Goal: Task Accomplishment & Management: Complete application form

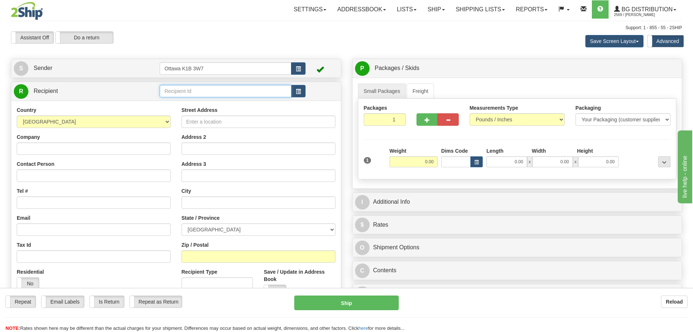
click at [196, 94] on input "text" at bounding box center [226, 91] width 132 height 12
type input "910796"
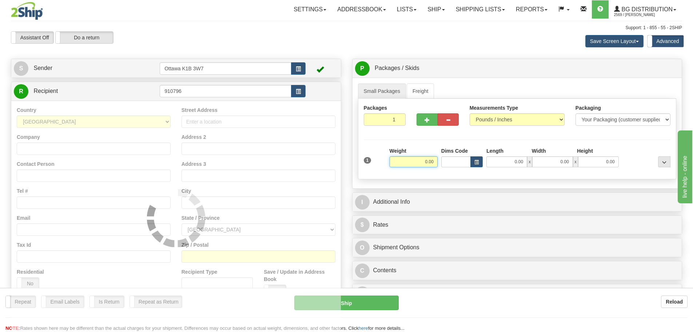
click at [201, 54] on div "Toggle navigation Settings Shipping Preferences Fields Preferences New" at bounding box center [346, 210] width 693 height 421
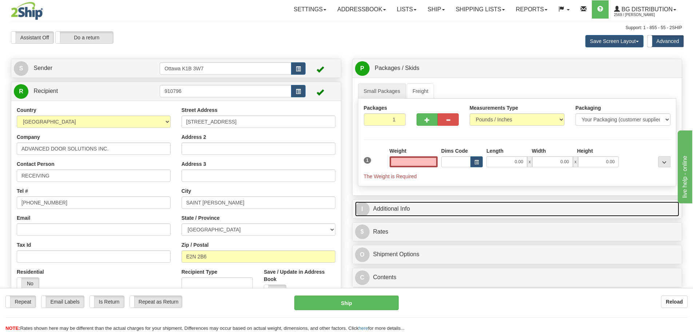
type input "0.00"
click at [393, 207] on link "I Additional Info" at bounding box center [517, 208] width 325 height 15
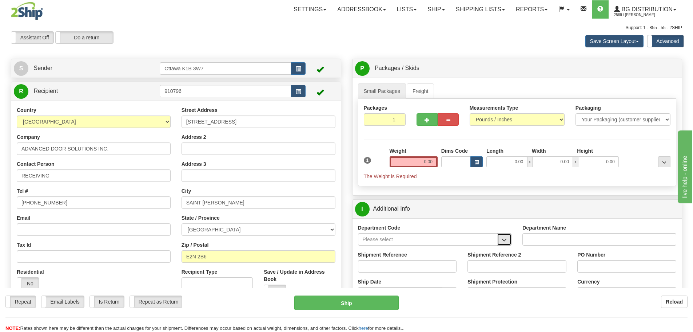
click at [508, 244] on button "button" at bounding box center [504, 239] width 15 height 12
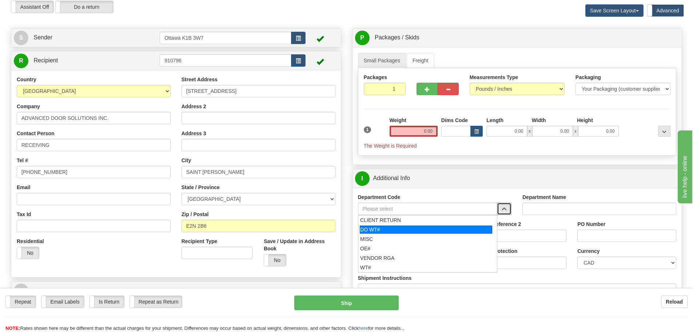
scroll to position [73, 0]
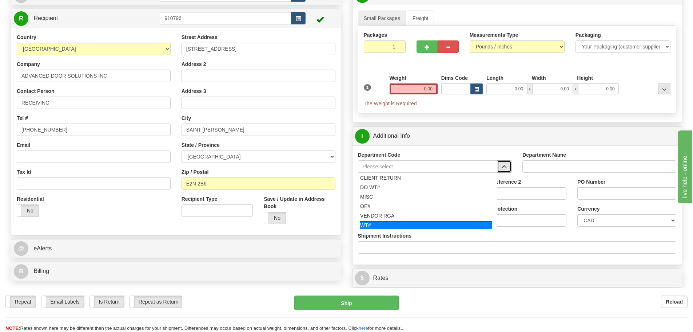
click at [408, 223] on div "WT#" at bounding box center [426, 225] width 132 height 8
type input "WT#"
type input "WAREHOUSE TRANSFERS"
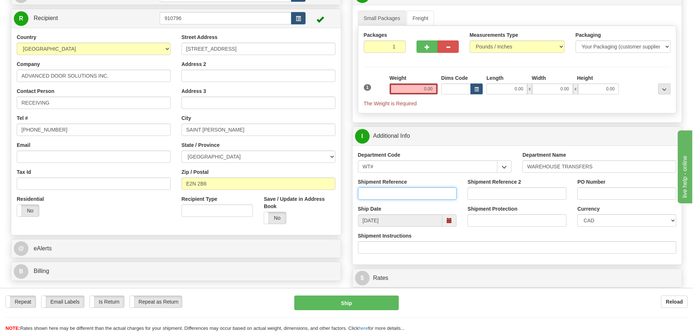
click at [400, 195] on input "Shipment Reference" at bounding box center [407, 193] width 99 height 12
type input "10205362-00"
click at [497, 196] on input "Shipment Reference 2" at bounding box center [517, 193] width 99 height 12
type input "10203381-00"
click at [602, 192] on input "PO Number" at bounding box center [627, 193] width 99 height 12
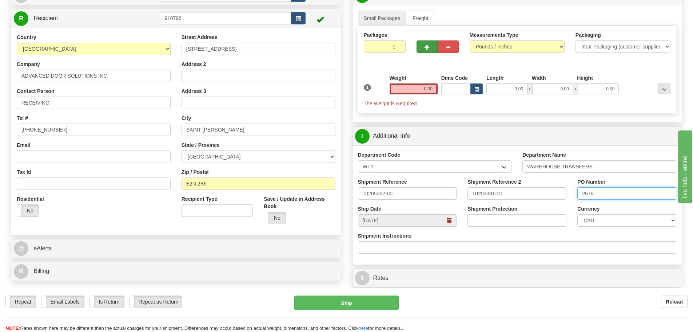
type input "2676"
click at [426, 48] on span "button" at bounding box center [427, 47] width 5 height 5
type input "2"
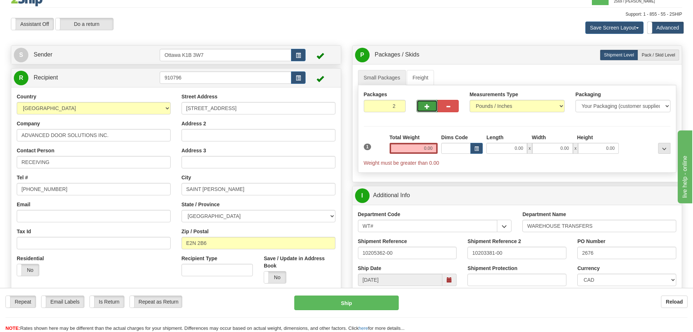
scroll to position [0, 0]
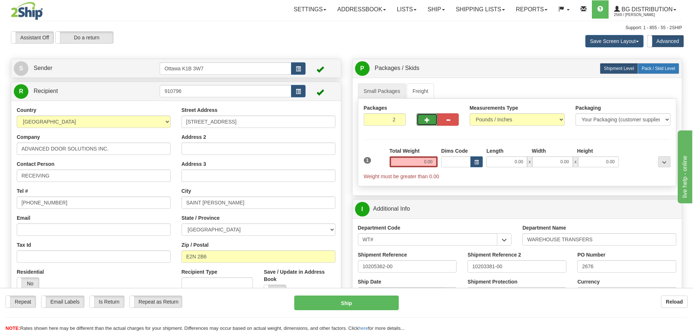
click at [659, 65] on label "Pack / Skid Level Pack.." at bounding box center [658, 68] width 41 height 11
radio input "true"
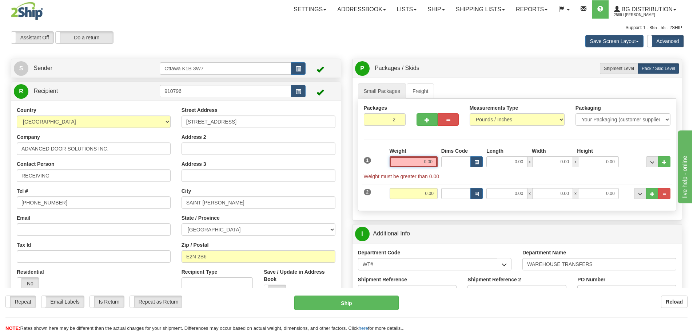
click at [407, 165] on input "0.00" at bounding box center [414, 161] width 48 height 11
type input "0.00"
click at [407, 154] on div "Weight 0.00" at bounding box center [414, 157] width 48 height 20
click at [407, 163] on input "0.00" at bounding box center [414, 161] width 48 height 11
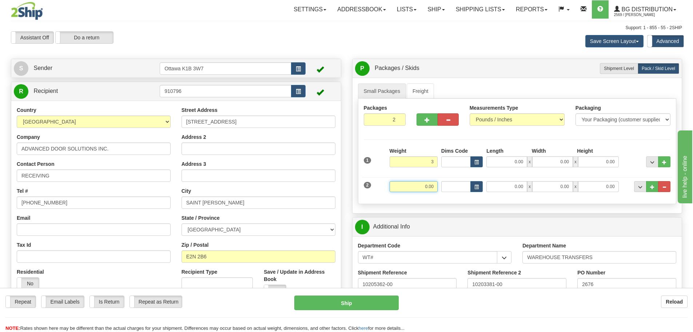
type input "3.00"
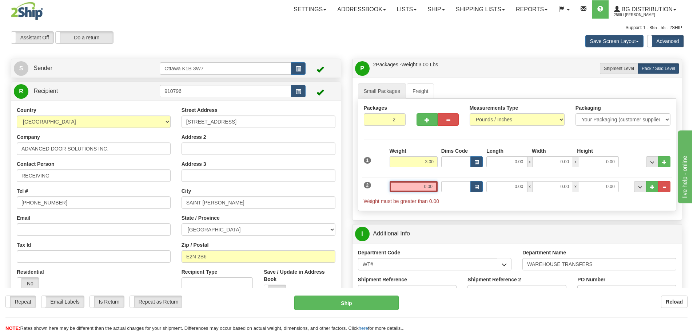
drag, startPoint x: 431, startPoint y: 185, endPoint x: 435, endPoint y: 186, distance: 4.1
click at [431, 186] on input "0.00" at bounding box center [414, 186] width 48 height 11
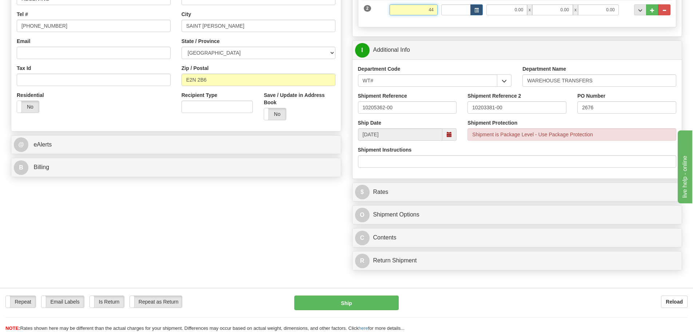
scroll to position [182, 0]
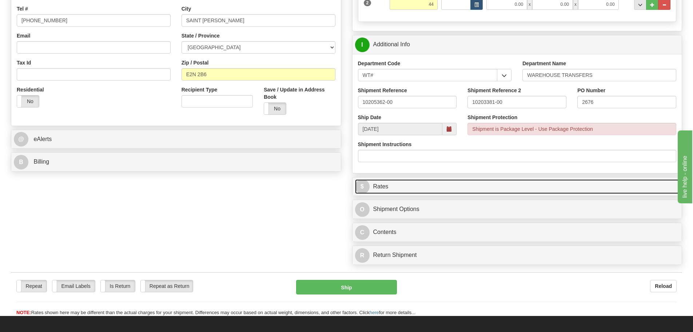
type input "44.00"
click at [462, 181] on link "$ Rates" at bounding box center [517, 186] width 325 height 15
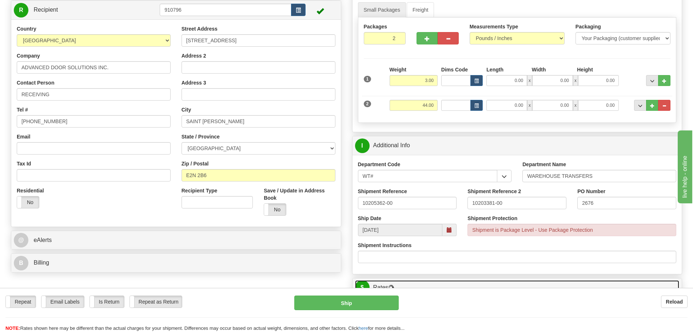
scroll to position [73, 0]
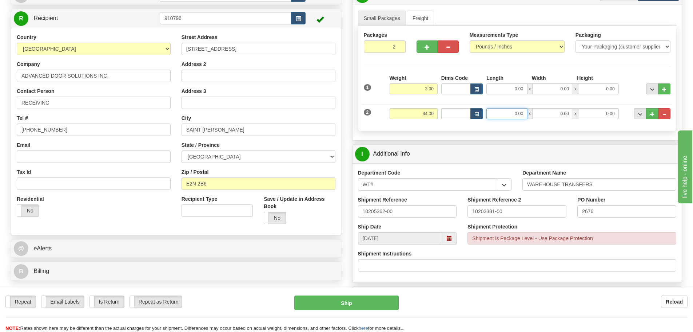
click at [506, 113] on input "0.00" at bounding box center [507, 113] width 41 height 11
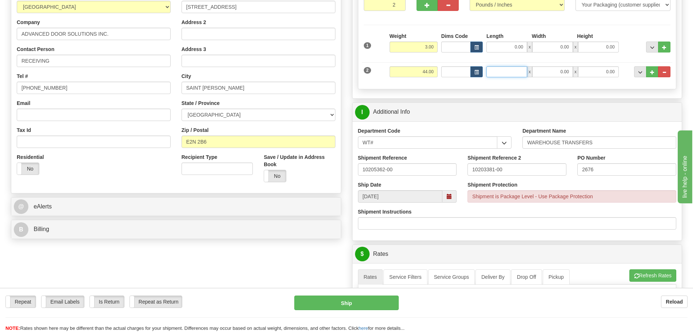
scroll to position [218, 0]
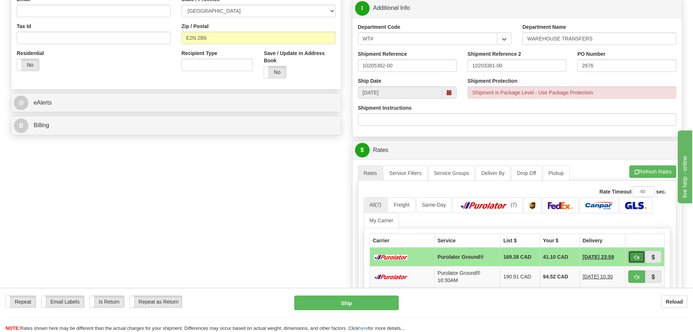
type input "0.00"
click at [631, 254] on button "button" at bounding box center [637, 256] width 17 height 12
type input "260"
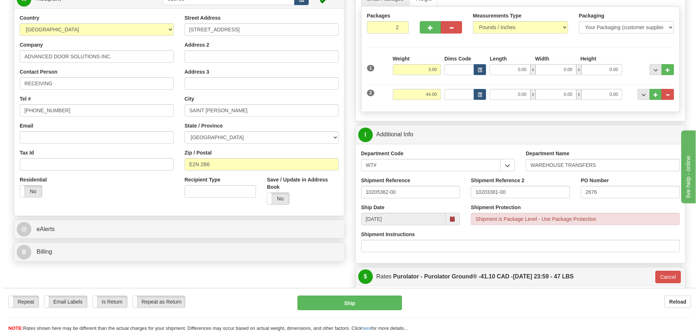
scroll to position [109, 0]
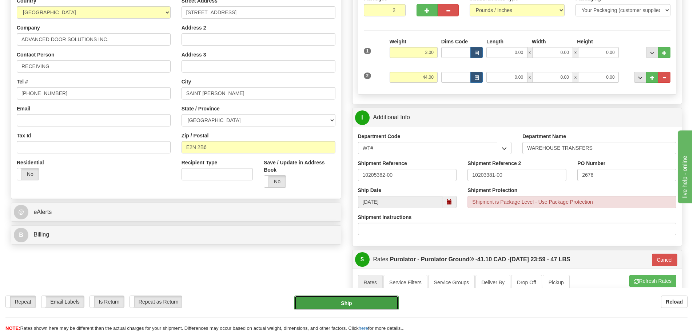
click at [350, 300] on button "Ship" at bounding box center [346, 302] width 104 height 15
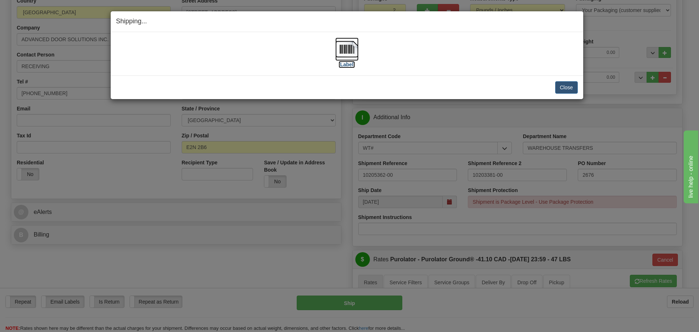
click at [348, 62] on label "[Label]" at bounding box center [347, 64] width 17 height 7
click at [346, 63] on label "[Label]" at bounding box center [347, 64] width 17 height 7
click at [558, 88] on button "Close" at bounding box center [566, 87] width 23 height 12
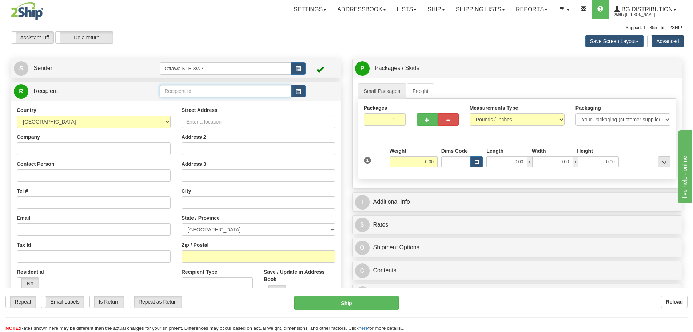
click at [223, 95] on input "text" at bounding box center [226, 91] width 132 height 12
type input "910471"
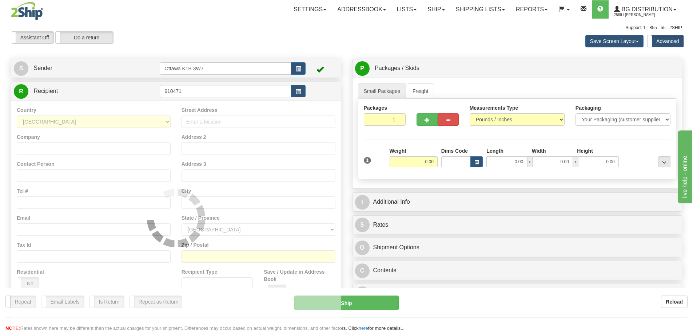
click at [265, 40] on div "Assistant On Assistant Off Do a return Do a return" at bounding box center [147, 37] width 284 height 12
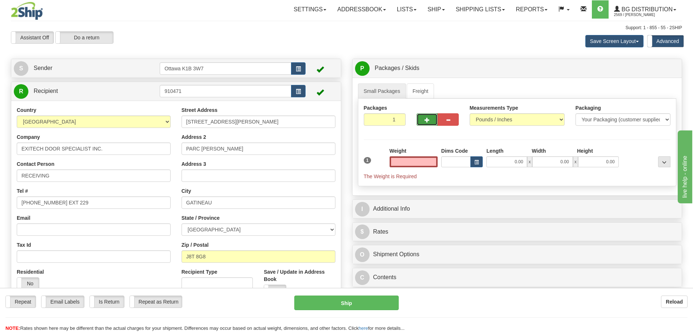
type input "0.00"
click at [426, 116] on button "button" at bounding box center [427, 119] width 21 height 12
type input "2"
click at [642, 67] on span "Pack / Skid Level" at bounding box center [658, 68] width 33 height 5
radio input "true"
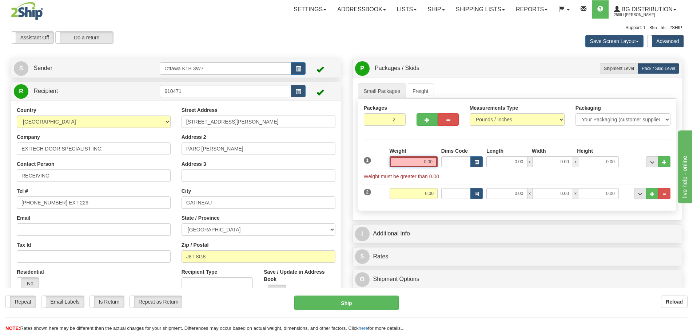
click at [410, 161] on input "0.00" at bounding box center [414, 161] width 48 height 11
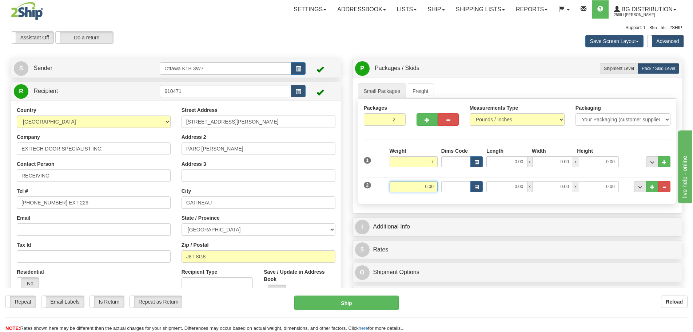
type input "7.00"
click at [427, 185] on input "0.00" at bounding box center [414, 186] width 48 height 11
type input "41.00"
click at [495, 183] on input "0.00" at bounding box center [507, 186] width 41 height 11
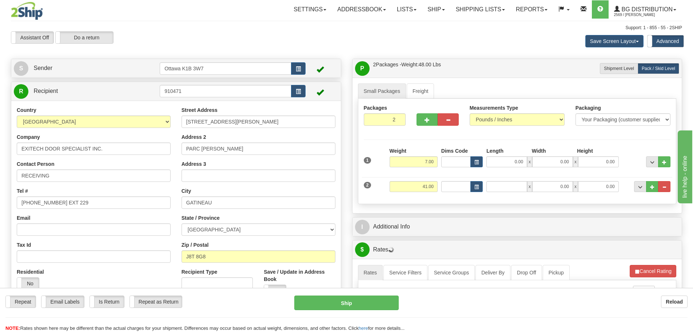
type input "0.00"
click at [482, 217] on div "I Additional Info" at bounding box center [518, 226] width 330 height 19
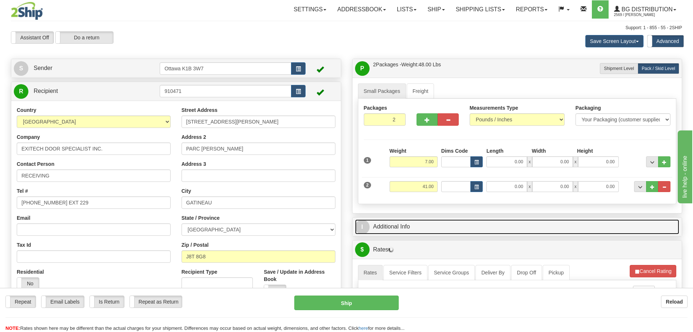
click at [481, 220] on link "I Additional Info" at bounding box center [517, 226] width 325 height 15
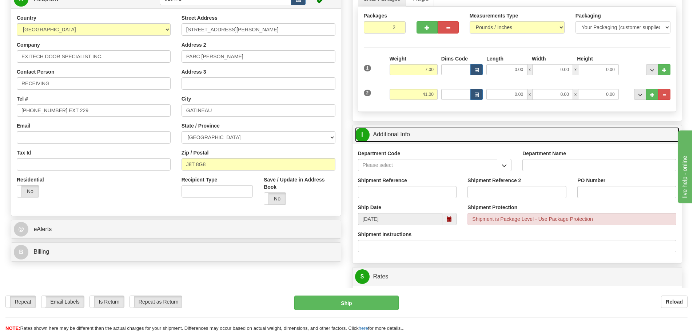
scroll to position [109, 0]
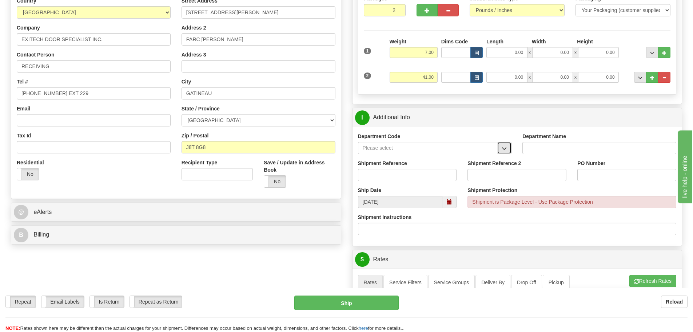
click at [509, 150] on button "button" at bounding box center [504, 148] width 15 height 12
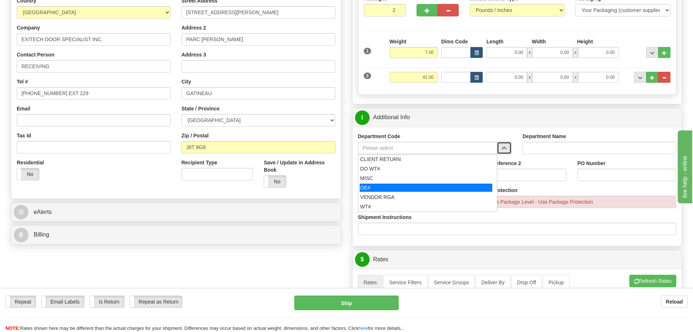
click at [441, 183] on div "OE#" at bounding box center [426, 187] width 132 height 8
type input "OE#"
type input "ORDERS"
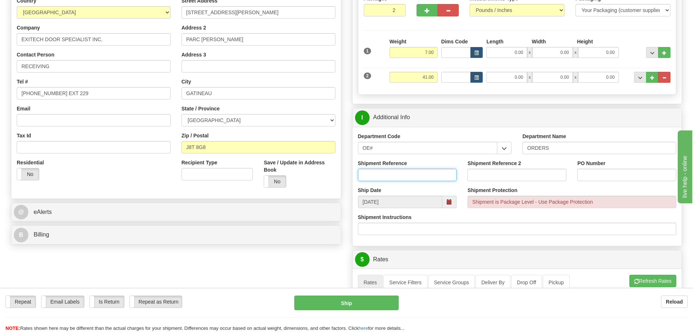
click at [400, 173] on input "Shipment Reference" at bounding box center [407, 175] width 99 height 12
type input "10205317-00"
click at [531, 173] on input "Shipment Reference 2" at bounding box center [517, 175] width 99 height 12
type input "10205328-00"
click at [628, 177] on input "PO Number" at bounding box center [627, 175] width 99 height 12
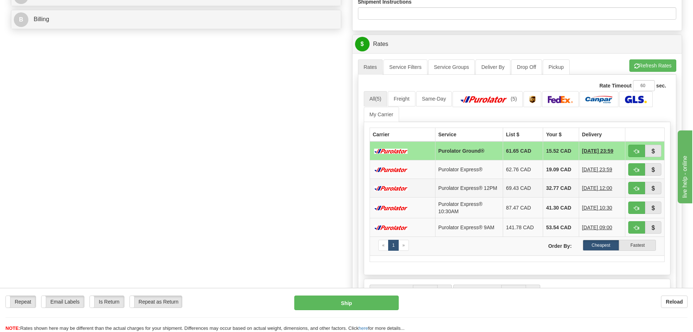
scroll to position [328, 0]
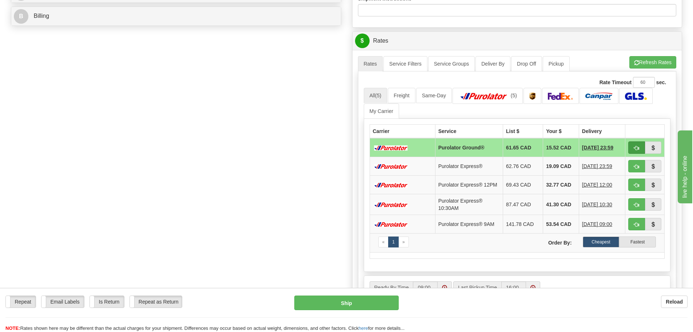
type input "E149487-0"
click at [634, 146] on span "button" at bounding box center [636, 148] width 5 height 5
type input "260"
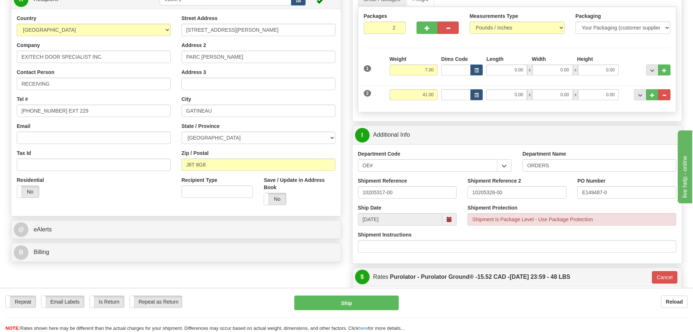
scroll to position [109, 0]
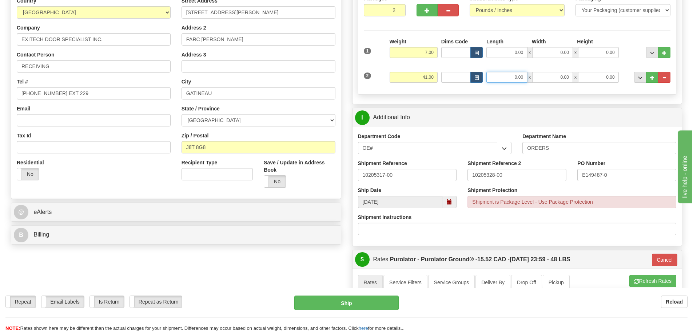
click at [504, 82] on input "0.00" at bounding box center [507, 77] width 41 height 11
type input "92.00"
click at [650, 77] on span "..." at bounding box center [652, 78] width 4 height 4
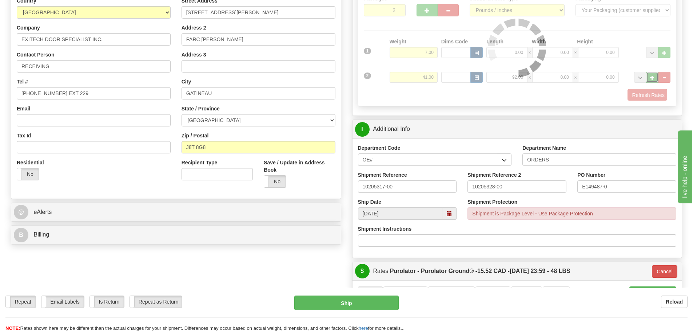
type input "3"
type input "260"
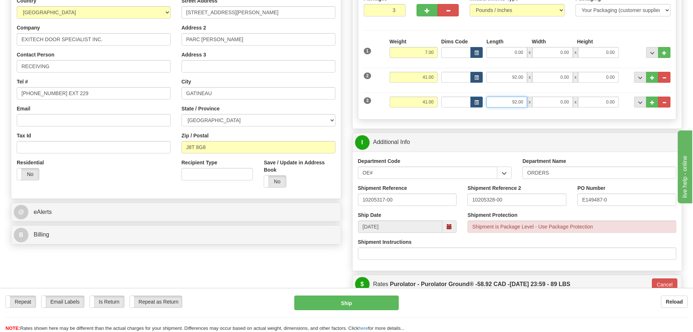
drag, startPoint x: 503, startPoint y: 101, endPoint x: 625, endPoint y: 132, distance: 125.4
click at [606, 124] on div "Small Packages Freight Packages 3 3 Measurements Type" at bounding box center [518, 48] width 330 height 160
type input "0.00"
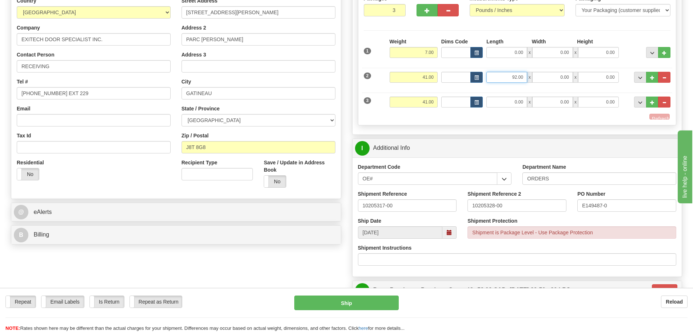
drag, startPoint x: 497, startPoint y: 80, endPoint x: 575, endPoint y: 90, distance: 78.2
click at [566, 89] on div "1 Weight 7.00 Dims Code x" at bounding box center [517, 79] width 307 height 82
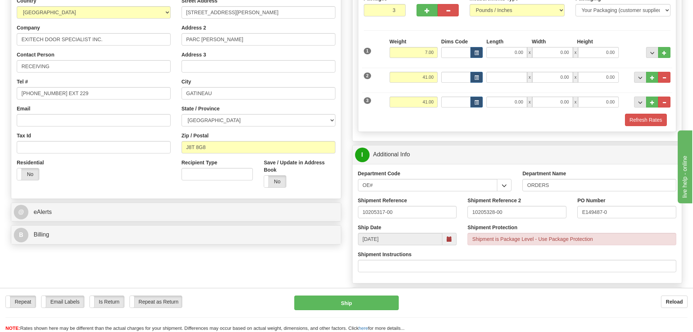
type input "0.00"
click at [546, 122] on div "Refresh Rates" at bounding box center [517, 120] width 311 height 12
click at [635, 119] on button "Refresh Rates" at bounding box center [646, 120] width 42 height 12
type input "260"
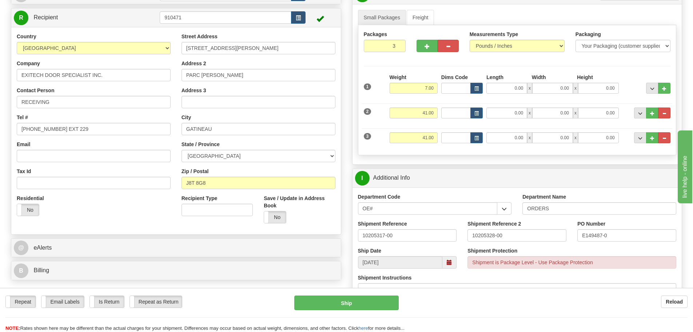
scroll to position [73, 0]
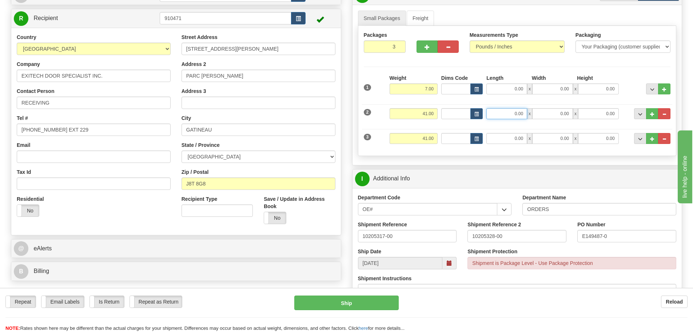
drag, startPoint x: 511, startPoint y: 114, endPoint x: 557, endPoint y: 118, distance: 45.6
click at [557, 117] on div "0.00 x 0.00 x 0.00" at bounding box center [553, 113] width 132 height 11
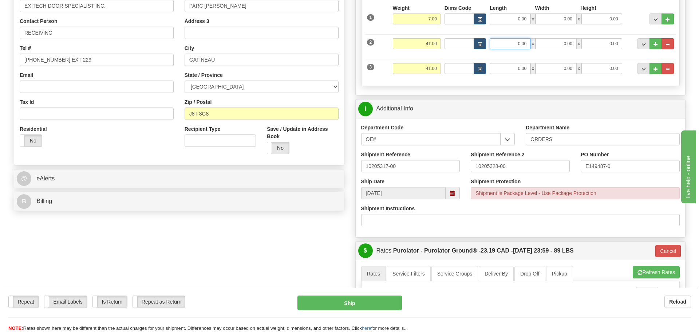
scroll to position [146, 0]
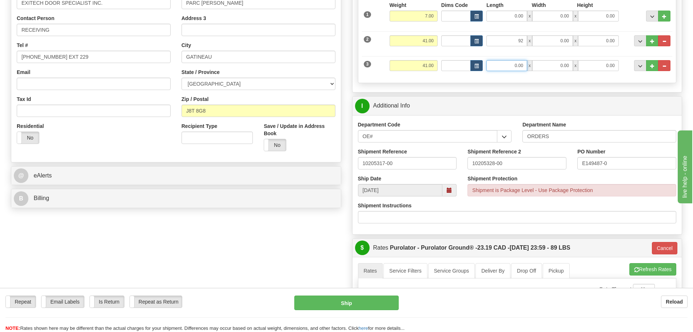
type input "92.00"
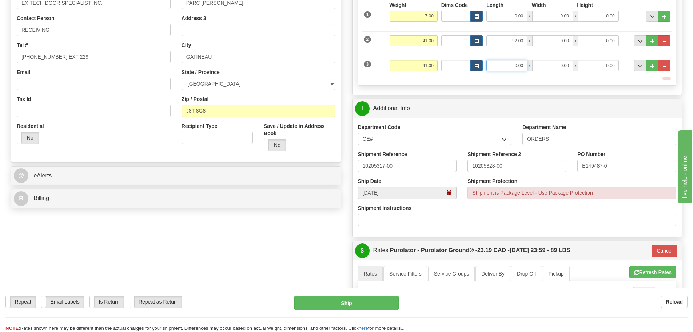
click at [522, 69] on input "0.00" at bounding box center [507, 65] width 41 height 11
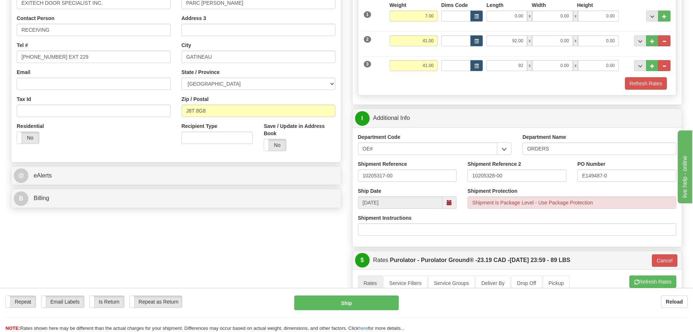
type input "92.00"
click at [351, 70] on div "P Packages / Skids 3 Packages - Weight: 89.00 Lbs 1 Skids - Weight: 0.00 Lbs Sh…" at bounding box center [517, 223] width 341 height 620
click at [654, 84] on button "Refresh Rates" at bounding box center [646, 83] width 42 height 12
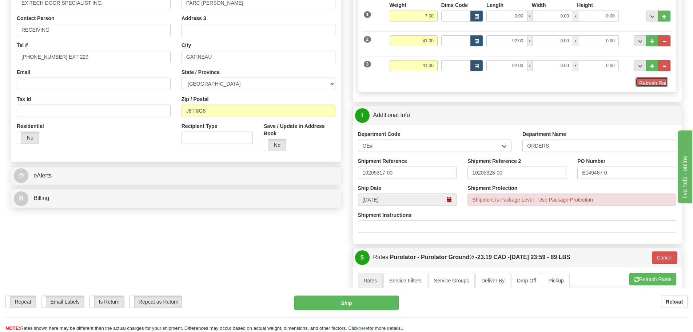
type input "260"
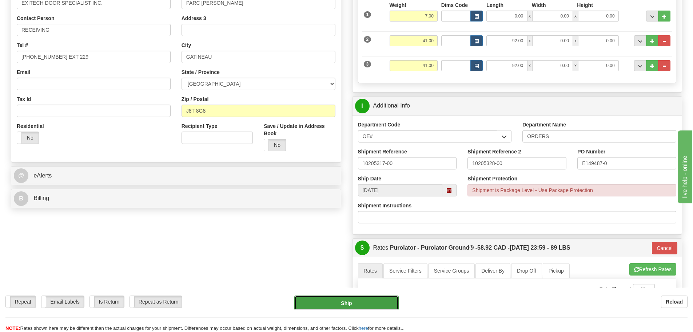
click at [345, 304] on button "Ship" at bounding box center [346, 302] width 104 height 15
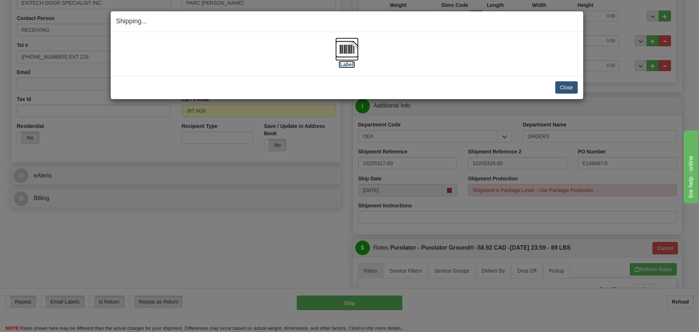
click at [341, 63] on label "[Label]" at bounding box center [347, 64] width 17 height 7
click at [562, 86] on button "Close" at bounding box center [566, 87] width 23 height 12
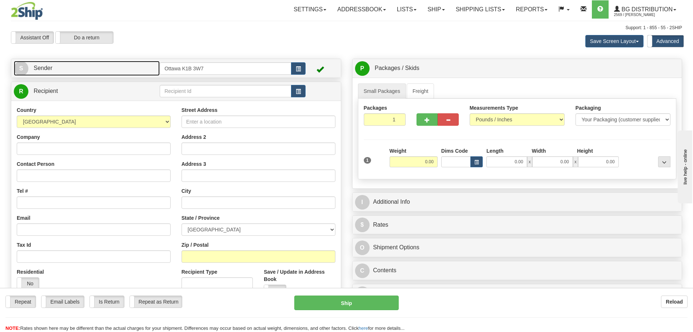
click at [102, 66] on link "S Sender" at bounding box center [87, 68] width 146 height 15
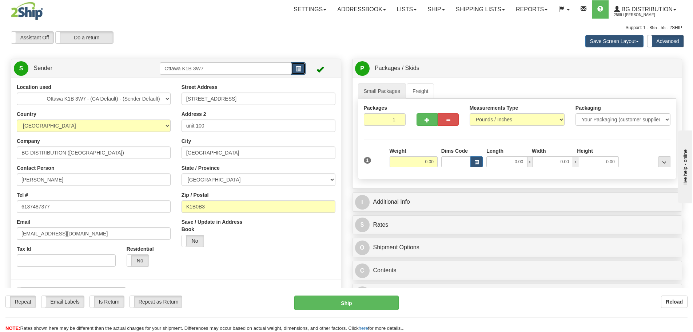
click at [293, 68] on button "button" at bounding box center [298, 68] width 15 height 12
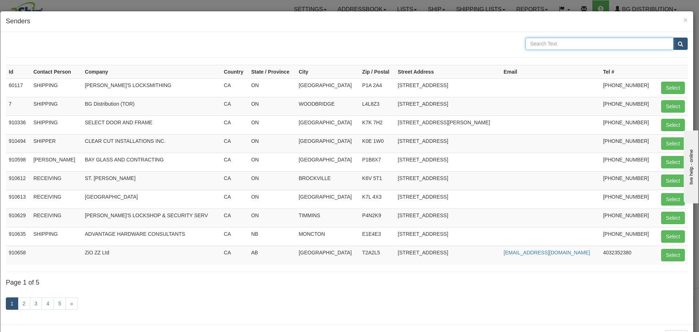
click at [605, 48] on input "text" at bounding box center [599, 43] width 148 height 12
type input "WOLDOR"
click at [673, 43] on button "submit" at bounding box center [680, 43] width 15 height 12
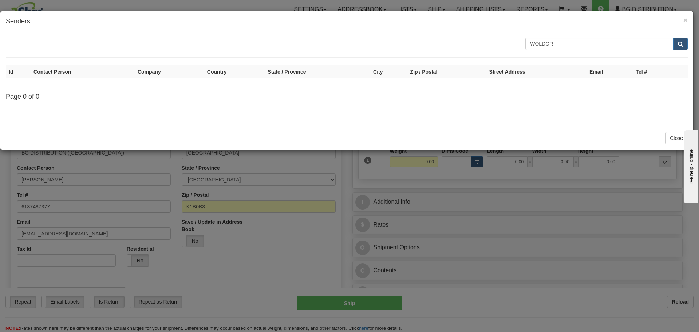
click at [688, 21] on div "× Senders" at bounding box center [346, 21] width 693 height 21
click at [689, 19] on div "× Senders" at bounding box center [346, 21] width 693 height 21
click at [686, 20] on span "×" at bounding box center [685, 20] width 4 height 8
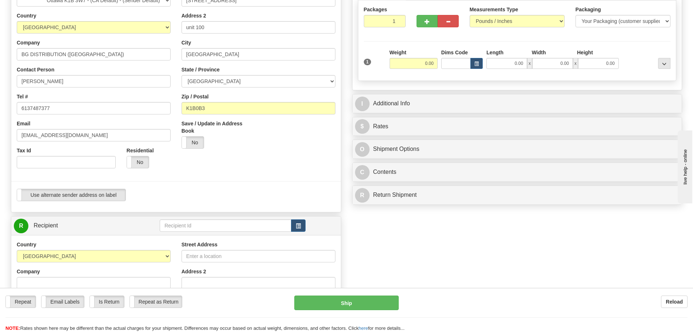
scroll to position [109, 0]
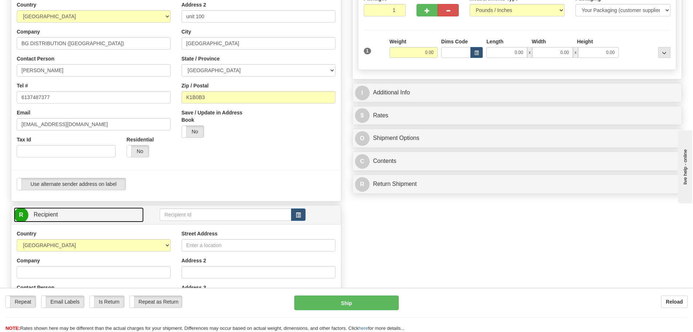
click at [117, 216] on link "R Recipient" at bounding box center [79, 214] width 130 height 15
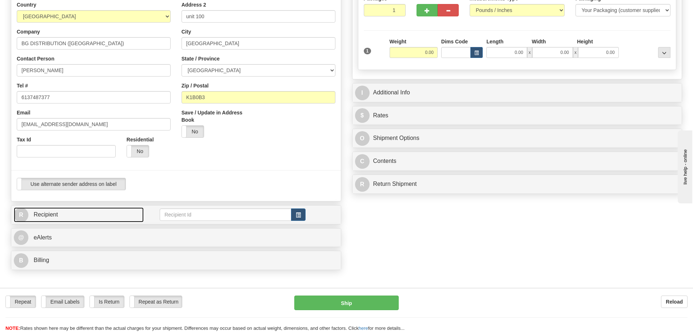
click at [117, 216] on link "R Recipient" at bounding box center [79, 214] width 130 height 15
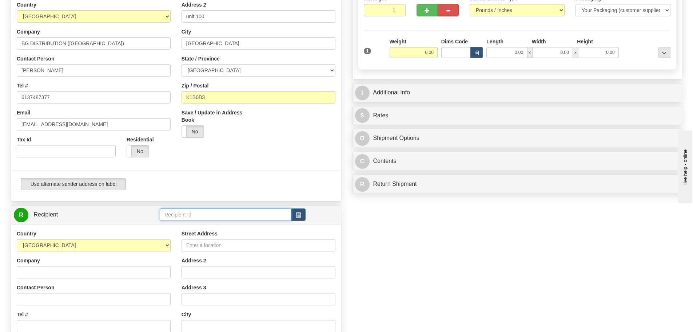
click at [212, 215] on input "text" at bounding box center [226, 214] width 132 height 12
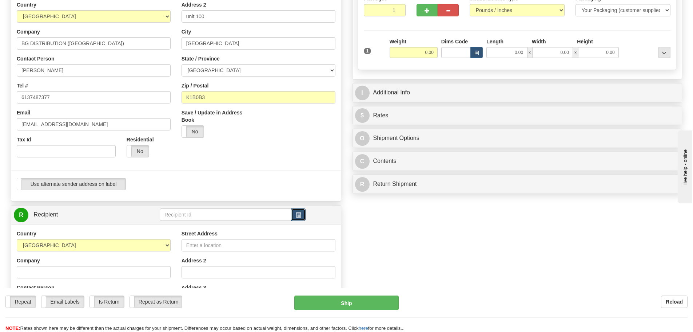
click at [304, 220] on button "button" at bounding box center [298, 214] width 15 height 12
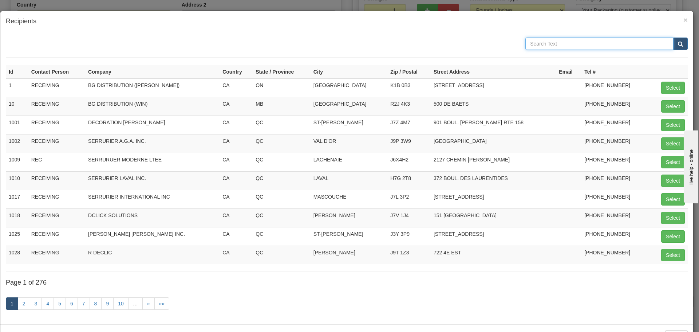
drag, startPoint x: 549, startPoint y: 37, endPoint x: 552, endPoint y: 41, distance: 4.4
click at [551, 40] on input "text" at bounding box center [599, 43] width 148 height 12
type input "WOLDOR"
click at [670, 45] on div "WOLDOR" at bounding box center [606, 43] width 162 height 12
click at [678, 45] on span "submit" at bounding box center [680, 44] width 5 height 5
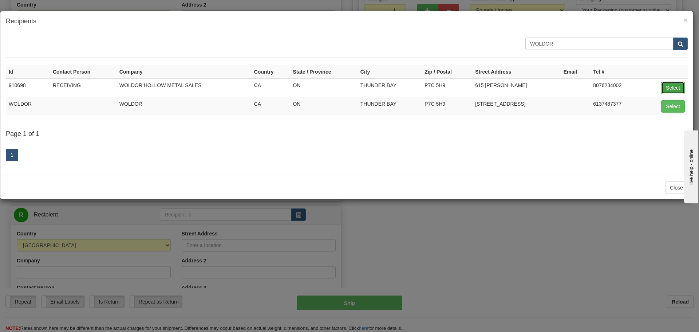
click at [677, 86] on button "Select" at bounding box center [673, 88] width 24 height 12
type input "910698"
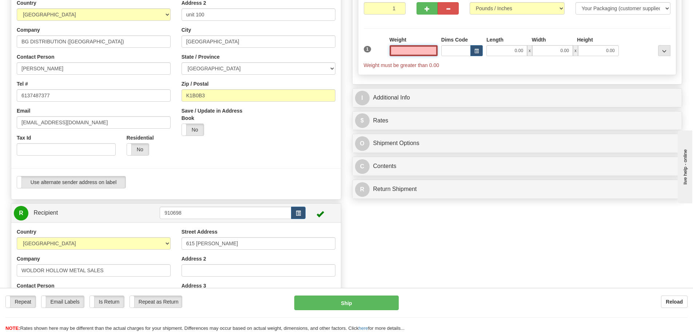
scroll to position [0, 0]
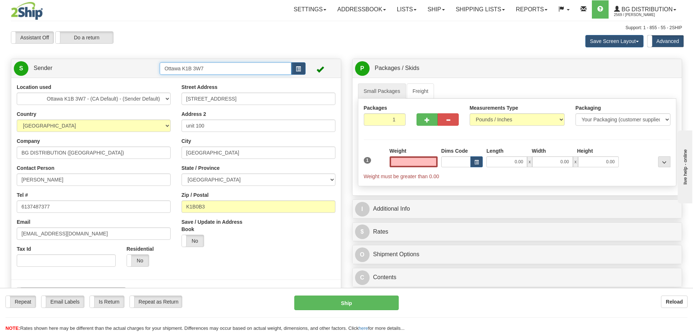
type input "0.00"
drag, startPoint x: 242, startPoint y: 74, endPoint x: 0, endPoint y: 87, distance: 242.8
click at [0, 87] on div "Toggle navigation Settings Shipping Preferences Fields Preferences New" at bounding box center [346, 313] width 693 height 627
click at [280, 40] on div "Assistant On Assistant Off Do a return Do a return" at bounding box center [147, 37] width 284 height 12
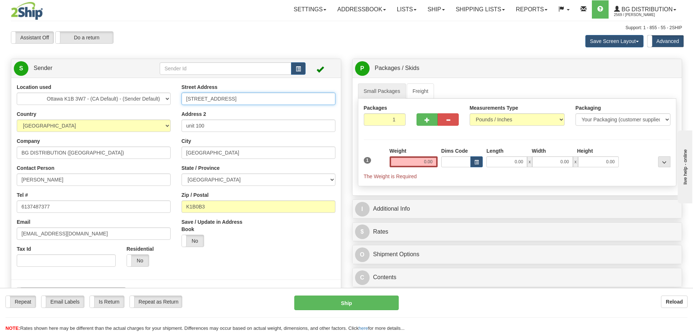
drag, startPoint x: 251, startPoint y: 100, endPoint x: 75, endPoint y: 100, distance: 176.2
click at [75, 99] on div "Location used Montreal Ottawa K1B 3W7 - (CA Default) - (Sender Default) Quebec …" at bounding box center [176, 193] width 330 height 221
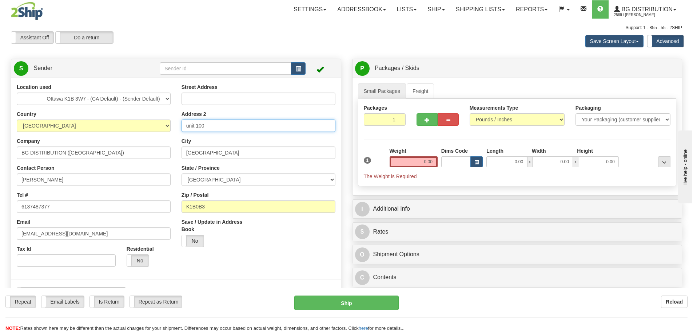
drag, startPoint x: 241, startPoint y: 126, endPoint x: 106, endPoint y: 142, distance: 135.6
click at [23, 133] on div "Location used Montreal Ottawa K1B 3W7 - (CA Default) - (Sender Default) Quebec …" at bounding box center [176, 193] width 330 height 221
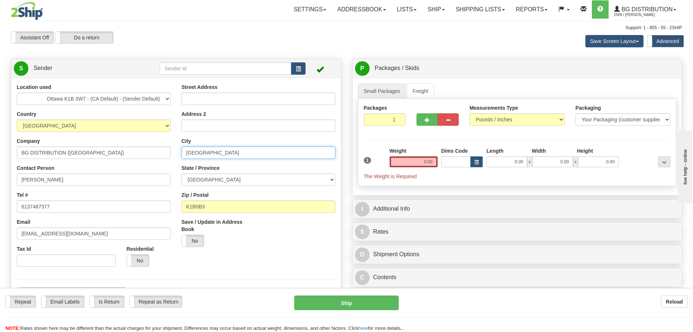
drag, startPoint x: 240, startPoint y: 150, endPoint x: 5, endPoint y: 155, distance: 234.5
click at [11, 154] on div "Location used Montreal Ottawa K1B 3W7 - (CA Default) - (Sender Default) Quebec …" at bounding box center [176, 193] width 330 height 221
click at [219, 178] on select "ALBERTA BRITISH COLUMBIA MANITOBA NEW BRUNSWICK NEWFOUNDLAND NOVA SCOTIA NUNAVU…" at bounding box center [259, 179] width 154 height 12
drag, startPoint x: 119, startPoint y: 154, endPoint x: 0, endPoint y: 161, distance: 119.6
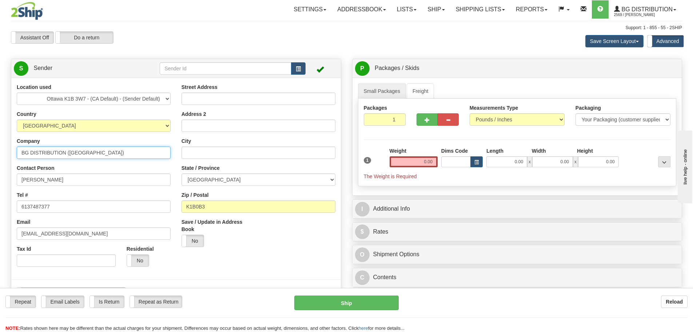
click at [0, 161] on div "Toggle navigation Settings Shipping Preferences Fields Preferences New" at bounding box center [346, 313] width 693 height 627
drag, startPoint x: 143, startPoint y: 181, endPoint x: 0, endPoint y: 199, distance: 144.2
click at [0, 199] on div "Toggle navigation Settings Shipping Preferences Fields Preferences New" at bounding box center [346, 313] width 693 height 627
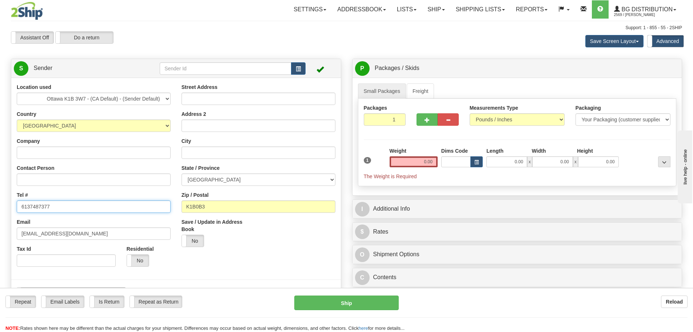
drag, startPoint x: 73, startPoint y: 208, endPoint x: 0, endPoint y: 208, distance: 72.8
click at [0, 208] on div "Toggle navigation Settings Shipping Preferences Fields Preferences New" at bounding box center [346, 313] width 693 height 627
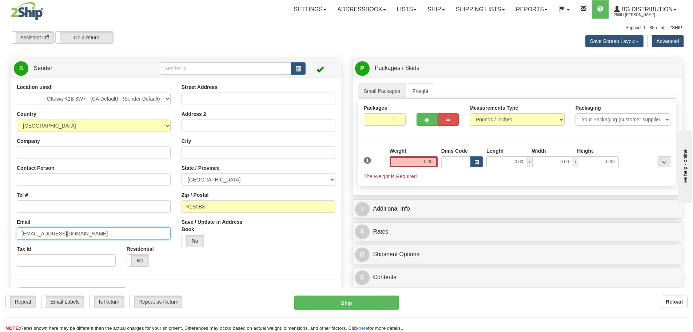
drag, startPoint x: 153, startPoint y: 234, endPoint x: 1, endPoint y: 237, distance: 151.5
click at [0, 238] on div "Toggle navigation Settings Shipping Preferences Fields Preferences New" at bounding box center [346, 313] width 693 height 627
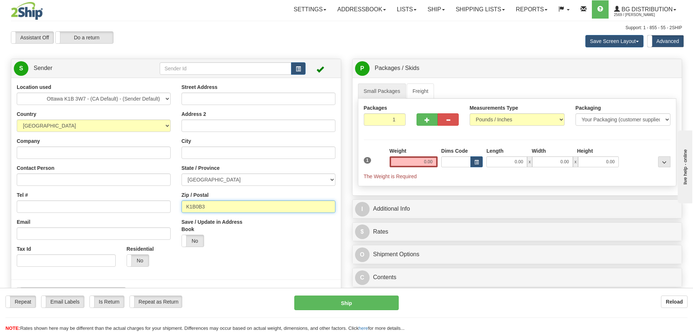
drag, startPoint x: 35, startPoint y: 208, endPoint x: 9, endPoint y: 207, distance: 26.6
click at [11, 208] on div "Location used Montreal Ottawa K1B 3W7 - (CA Default) - (Sender Default) Quebec …" at bounding box center [176, 193] width 330 height 221
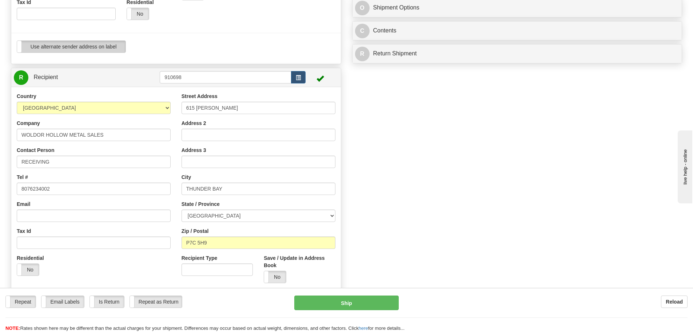
scroll to position [255, 0]
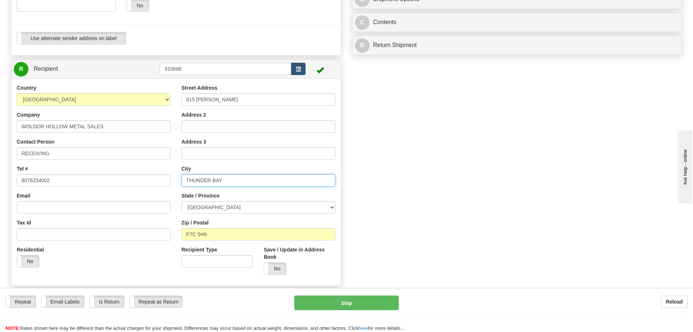
drag, startPoint x: 249, startPoint y: 185, endPoint x: 0, endPoint y: 187, distance: 248.6
click at [0, 187] on div "Toggle navigation Settings Shipping Preferences Fields Preferences New" at bounding box center [346, 58] width 693 height 627
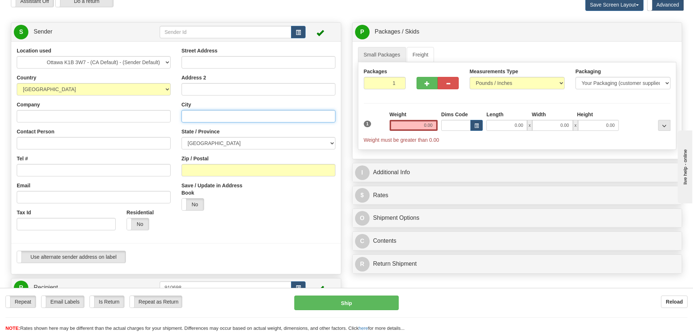
click at [215, 120] on input "City" at bounding box center [259, 116] width 154 height 12
paste input "THUNDER BAY"
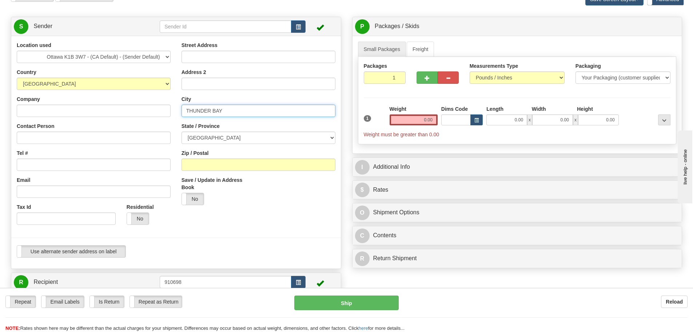
scroll to position [218, 0]
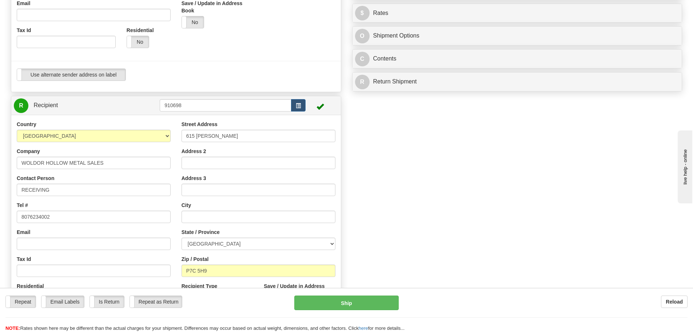
type input "THUNDER BAY"
drag, startPoint x: 245, startPoint y: 137, endPoint x: 55, endPoint y: 144, distance: 190.8
click at [57, 144] on div "Country AFGHANISTAN ALAND ISLANDS ALBANIA ALGERIA AMERICAN SAMOA ANDORRA ANGOLA…" at bounding box center [176, 218] width 330 height 196
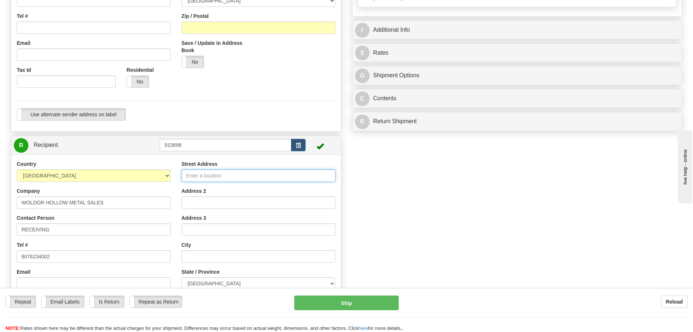
scroll to position [0, 0]
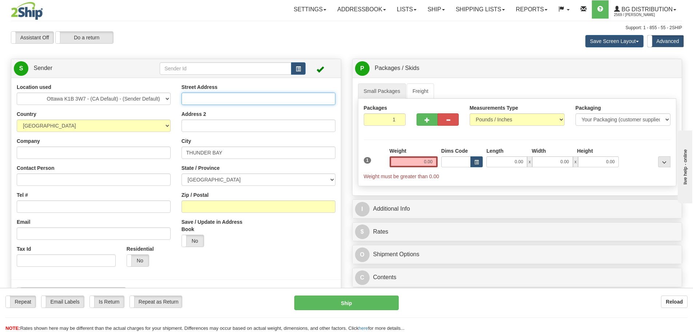
click at [204, 97] on input "Street Address" at bounding box center [259, 98] width 154 height 12
paste input "615 NORAH CRESENT"
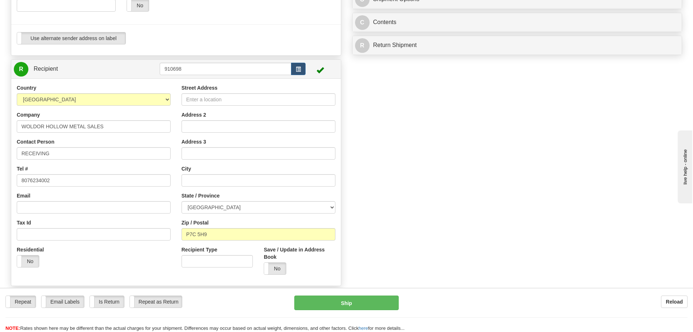
scroll to position [291, 0]
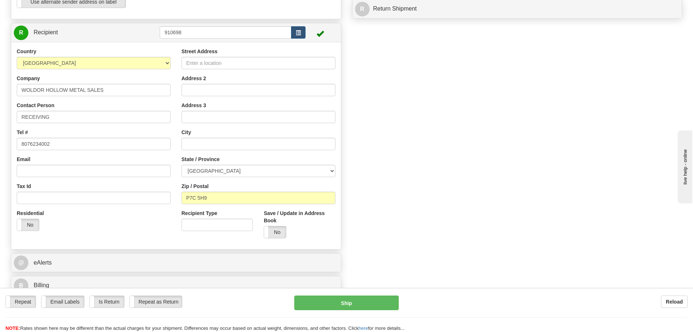
type input "615 NORAH CRESENT"
drag, startPoint x: 222, startPoint y: 197, endPoint x: 169, endPoint y: 197, distance: 53.1
click at [169, 197] on div "Country AFGHANISTAN ALAND ISLANDS ALBANIA ALGERIA AMERICAN SAMOA ANDORRA ANGOLA…" at bounding box center [176, 146] width 330 height 196
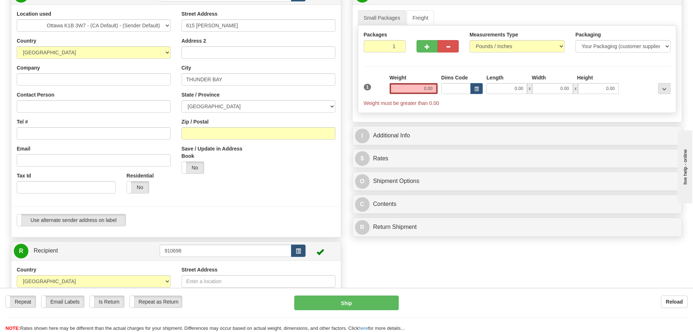
scroll to position [73, 0]
click at [231, 138] on input "Zip / Postal" at bounding box center [259, 133] width 154 height 12
paste input "P7C 5H9"
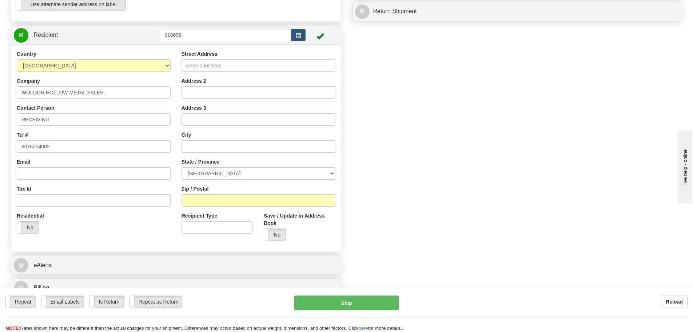
scroll to position [291, 0]
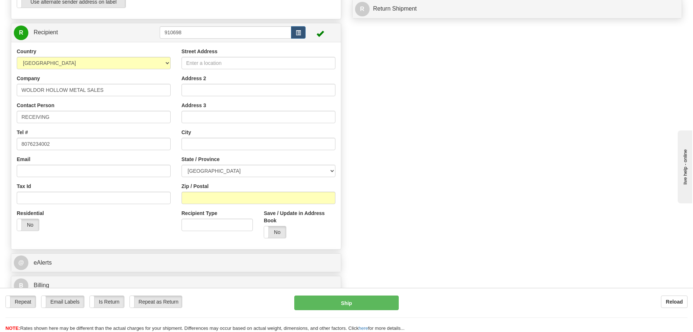
type input "P7C 5H9"
drag, startPoint x: 108, startPoint y: 90, endPoint x: 0, endPoint y: 92, distance: 108.5
click at [0, 92] on div "Toggle navigation Settings Shipping Preferences Fields Preferences New" at bounding box center [346, 22] width 693 height 627
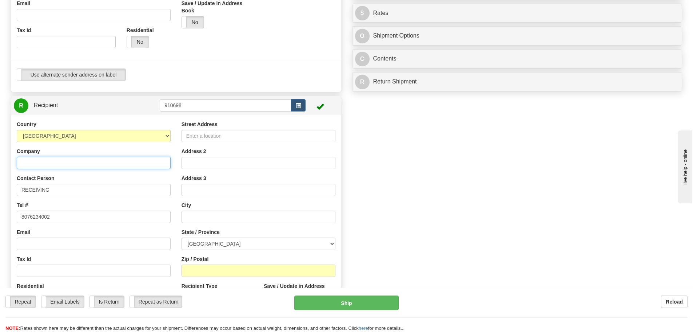
scroll to position [109, 0]
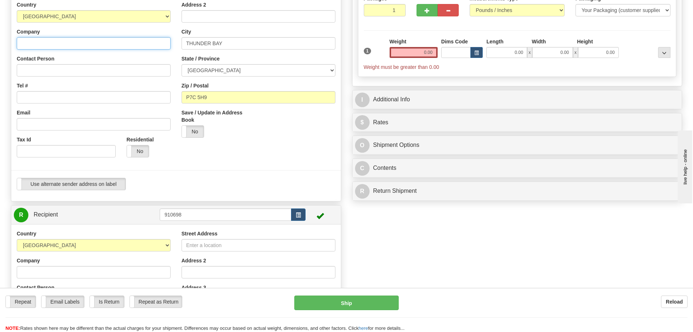
click at [70, 39] on input "Company" at bounding box center [94, 43] width 154 height 12
paste input "WOLDOR HOLLOW METAL SALES"
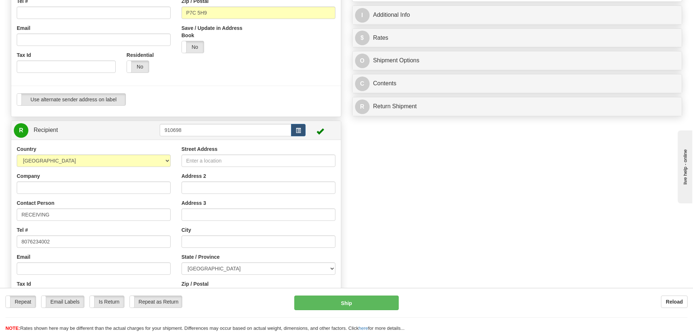
scroll to position [291, 0]
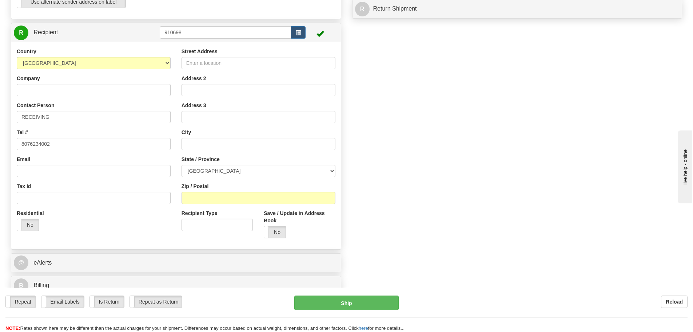
type input "WOLDOR HOLLOW METAL SALES"
drag, startPoint x: 43, startPoint y: 146, endPoint x: 0, endPoint y: 149, distance: 43.4
click at [0, 149] on div "Toggle navigation Settings Shipping Preferences Fields Preferences New" at bounding box center [346, 22] width 693 height 627
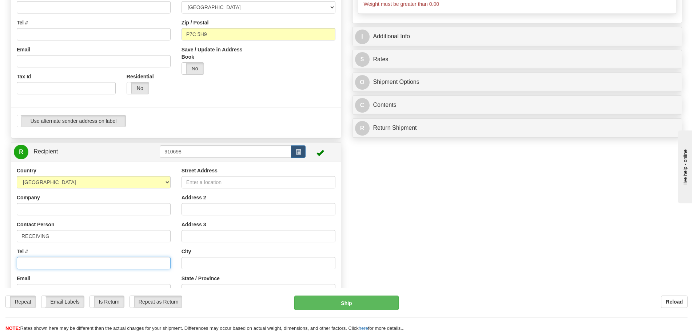
scroll to position [73, 0]
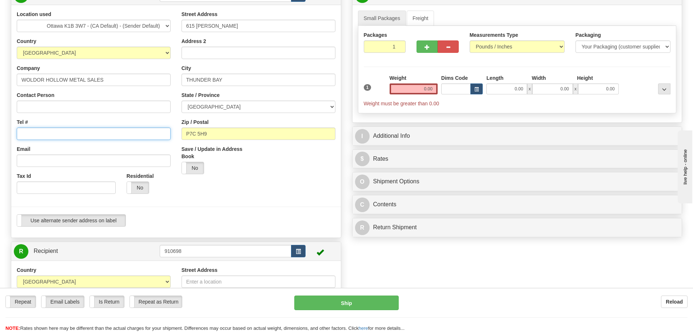
click at [93, 135] on input "Tel #" at bounding box center [94, 133] width 154 height 12
paste input "8076234002"
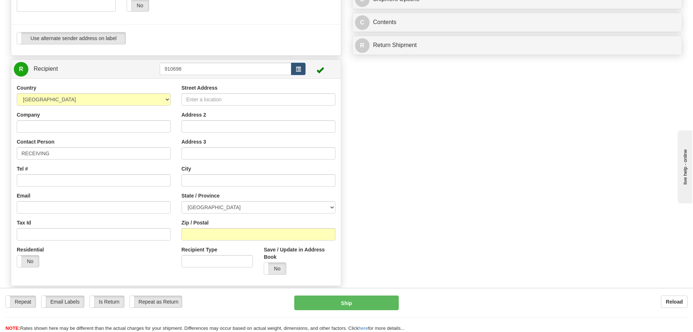
scroll to position [291, 0]
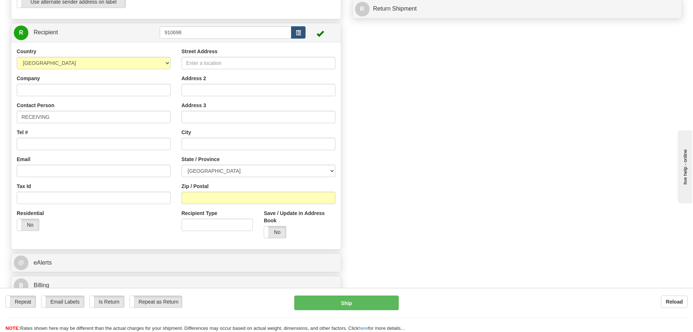
type input "8076234002"
drag, startPoint x: 81, startPoint y: 115, endPoint x: 1, endPoint y: 139, distance: 83.3
click at [0, 139] on div "Toggle navigation Settings Shipping Preferences Fields Preferences New" at bounding box center [346, 22] width 693 height 627
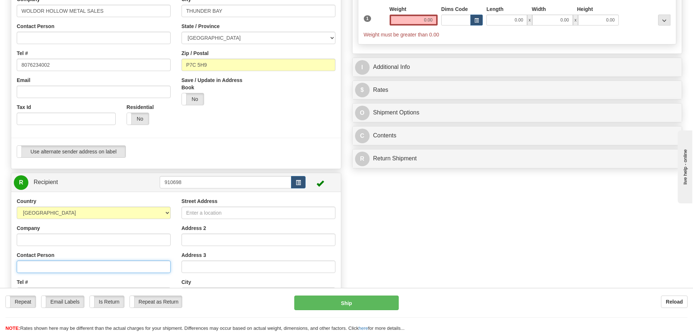
scroll to position [36, 0]
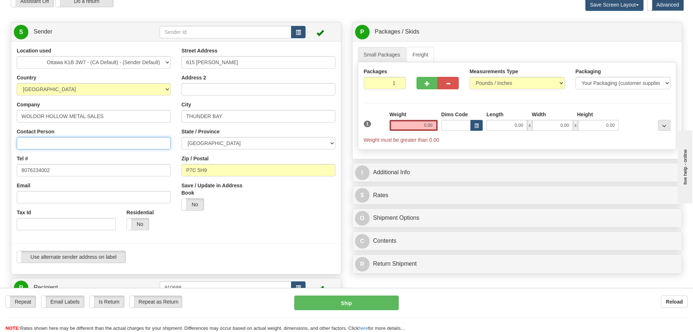
click at [82, 140] on input "Contact Person" at bounding box center [94, 143] width 154 height 12
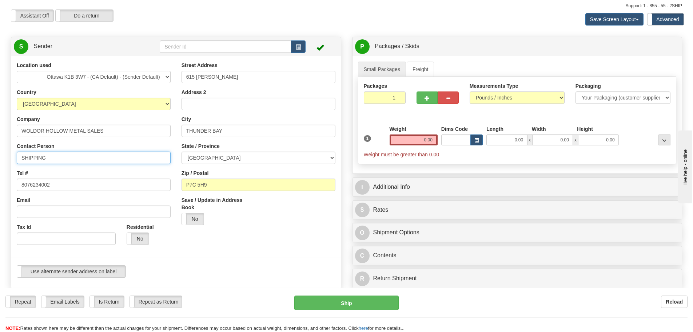
scroll to position [0, 0]
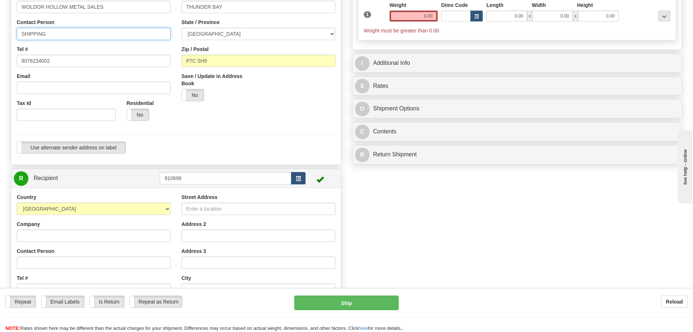
type input "SHIPPING"
click at [263, 137] on div at bounding box center [176, 133] width 341 height 15
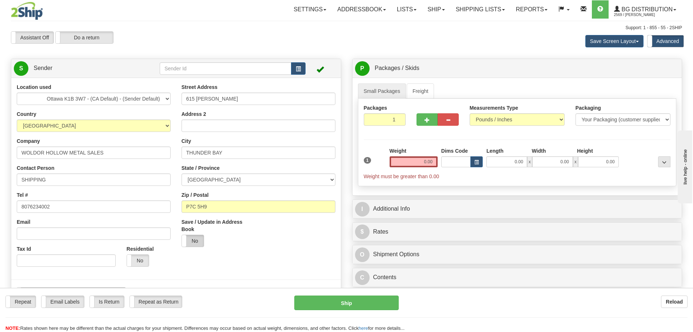
click at [195, 238] on label "No" at bounding box center [193, 241] width 22 height 12
click at [195, 238] on label "Yes" at bounding box center [193, 241] width 22 height 12
click at [224, 76] on div "S Sender" at bounding box center [176, 68] width 330 height 19
click at [223, 73] on input "text" at bounding box center [226, 68] width 132 height 12
type input "W"
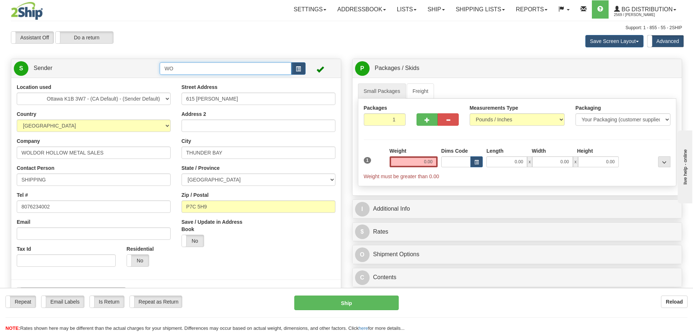
type input "W"
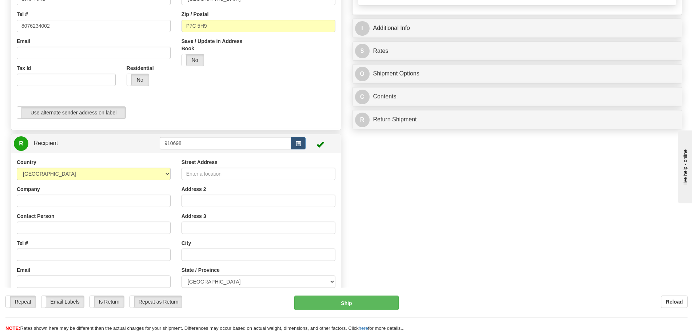
scroll to position [182, 0]
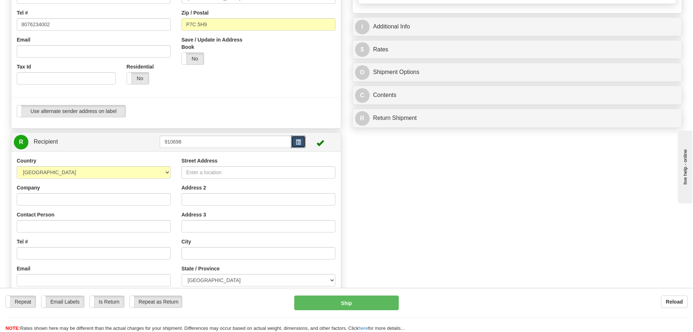
click at [301, 144] on span "button" at bounding box center [298, 142] width 5 height 5
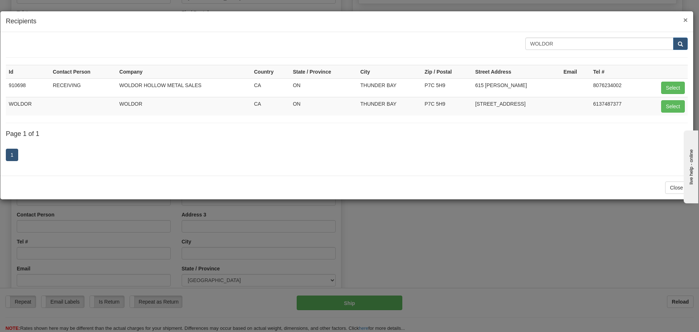
click at [685, 21] on span "×" at bounding box center [685, 20] width 4 height 8
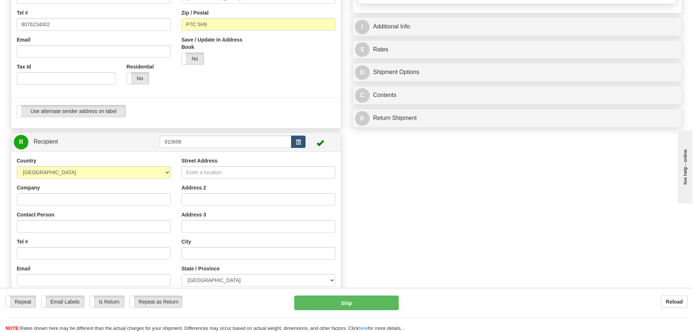
click at [309, 147] on td at bounding box center [322, 141] width 32 height 15
click at [304, 145] on button "button" at bounding box center [298, 141] width 15 height 12
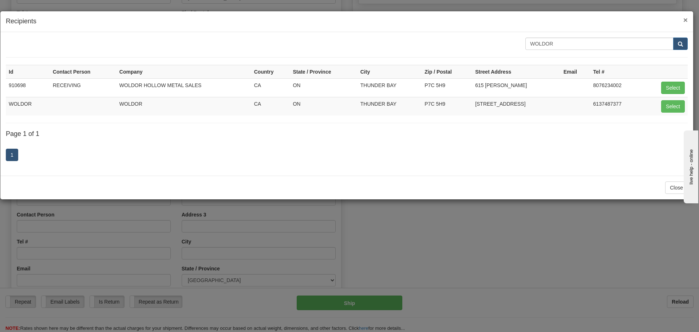
click at [685, 20] on span "×" at bounding box center [685, 20] width 4 height 8
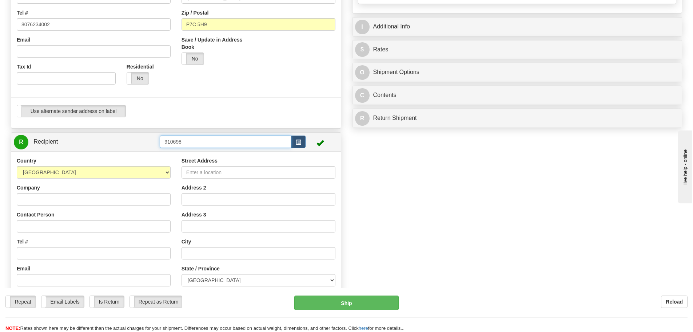
drag, startPoint x: 196, startPoint y: 141, endPoint x: 121, endPoint y: 150, distance: 75.2
click at [121, 150] on div "R Recipient 910698" at bounding box center [176, 141] width 330 height 19
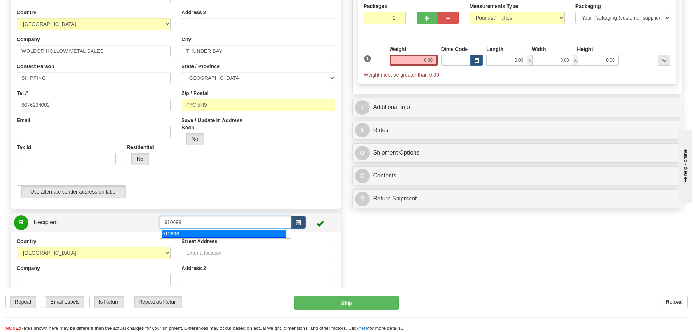
scroll to position [0, 0]
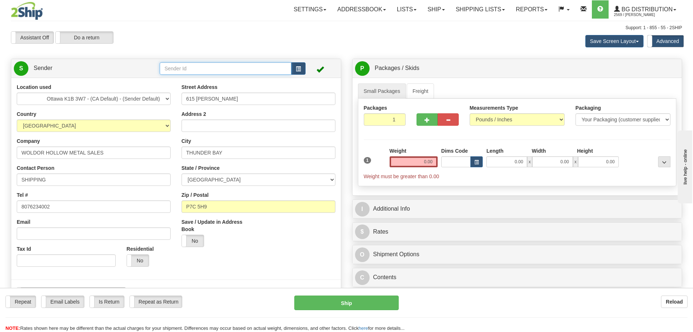
click at [215, 69] on input "text" at bounding box center [226, 68] width 132 height 12
paste input "910698"
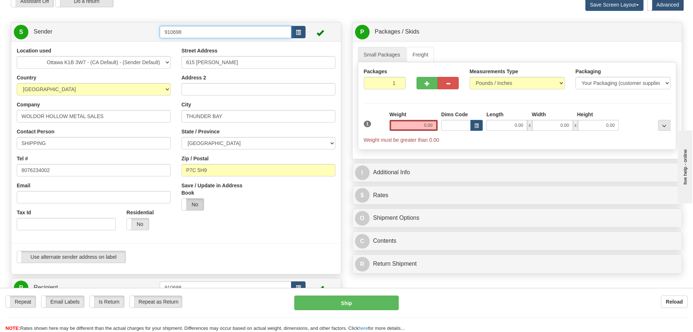
scroll to position [73, 0]
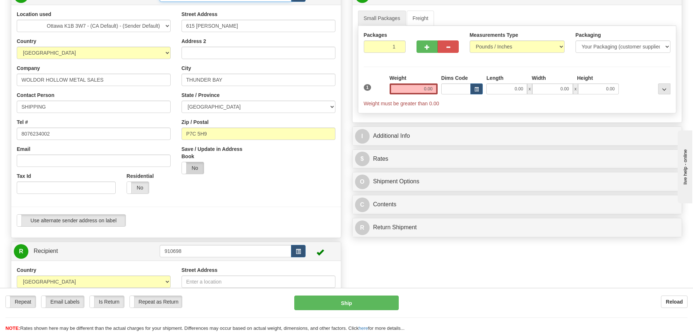
type input "910698"
click at [189, 165] on div "Location used Montreal Ottawa K1B 3W7 - (CA Default) - (Sender Default) Quebec …" at bounding box center [176, 121] width 330 height 233
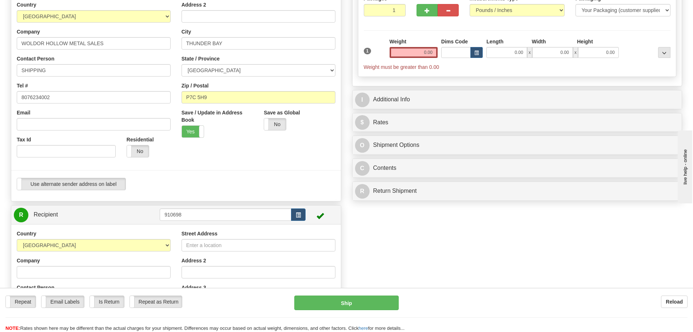
scroll to position [146, 0]
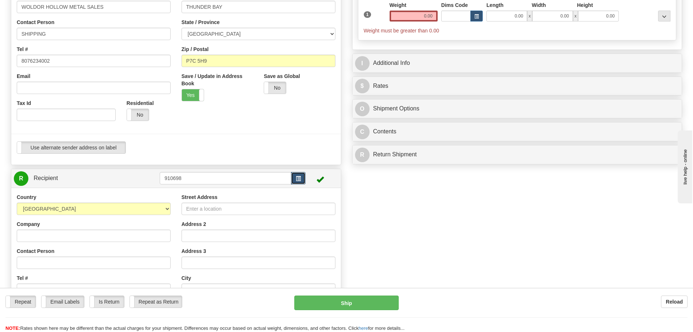
click at [300, 175] on button "button" at bounding box center [298, 178] width 15 height 12
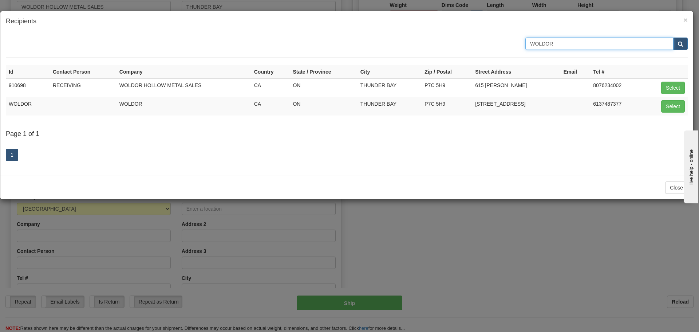
click at [553, 47] on input "WOLDOR" at bounding box center [599, 43] width 148 height 12
type input "W"
type input "OTTAWA"
click at [684, 40] on button "submit" at bounding box center [680, 43] width 15 height 12
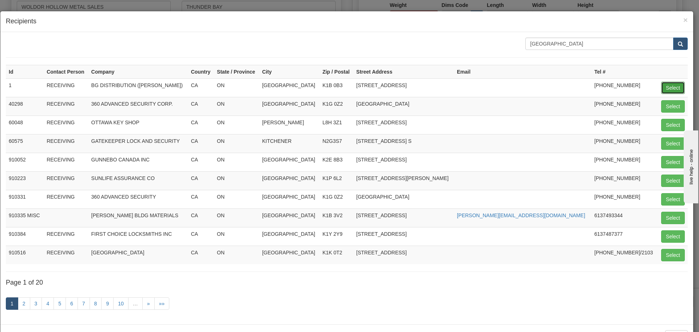
click at [662, 84] on button "Select" at bounding box center [673, 88] width 24 height 12
type input "1"
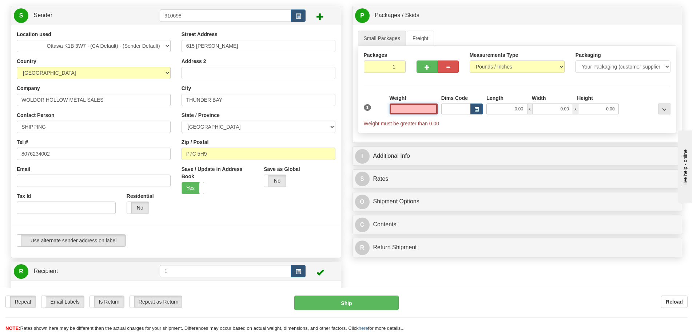
scroll to position [36, 0]
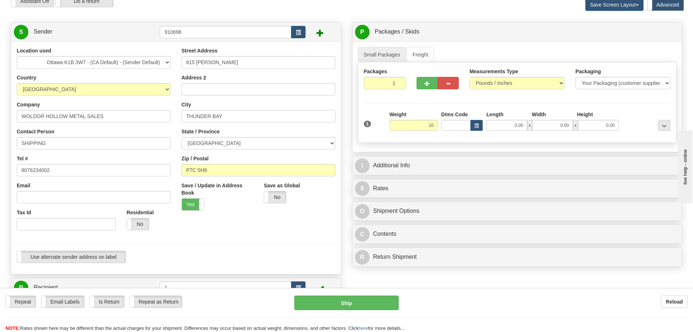
type input "10.00"
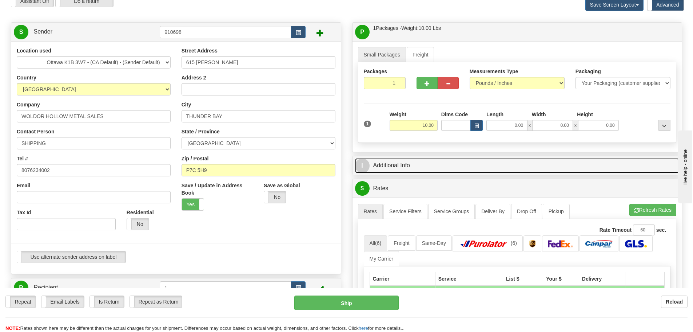
click at [387, 165] on link "I Additional Info" at bounding box center [517, 165] width 325 height 15
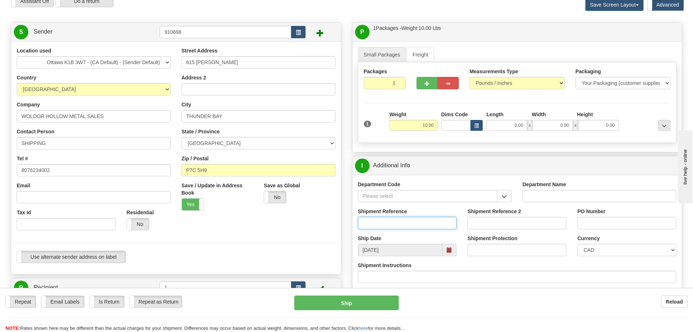
click at [382, 223] on input "Shipment Reference" at bounding box center [407, 223] width 99 height 12
type input "LOCKBODIES"
click button "Delete" at bounding box center [0, 0] width 0 height 0
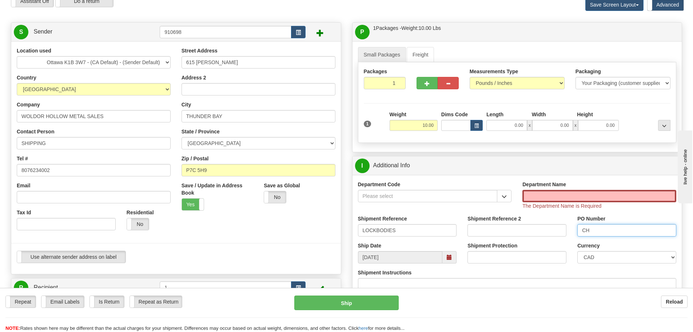
click at [616, 233] on input "CH" at bounding box center [627, 230] width 99 height 12
type input "CHRIS W"
click at [601, 211] on div "Department Name The Department Name is Required" at bounding box center [599, 198] width 165 height 34
click at [596, 201] on input "Department Name" at bounding box center [600, 196] width 154 height 12
click at [498, 200] on div at bounding box center [435, 196] width 154 height 12
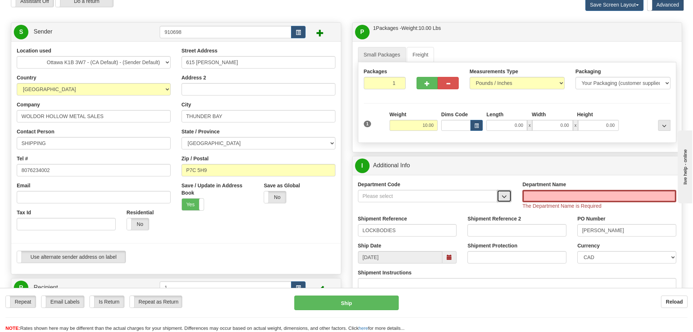
drag, startPoint x: 500, startPoint y: 199, endPoint x: 493, endPoint y: 201, distance: 7.5
click at [501, 199] on button "button" at bounding box center [504, 196] width 15 height 12
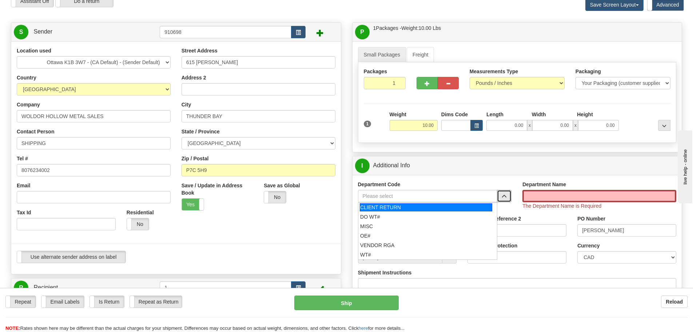
click at [413, 209] on div "CLIENT RETURN" at bounding box center [426, 207] width 132 height 8
type input "CLIENT RETURN"
type input "RETURN LABELS"
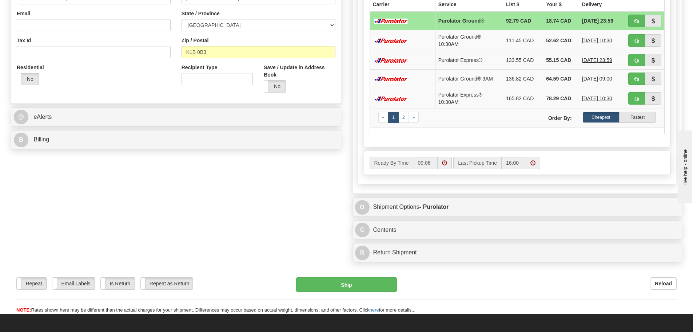
scroll to position [291, 0]
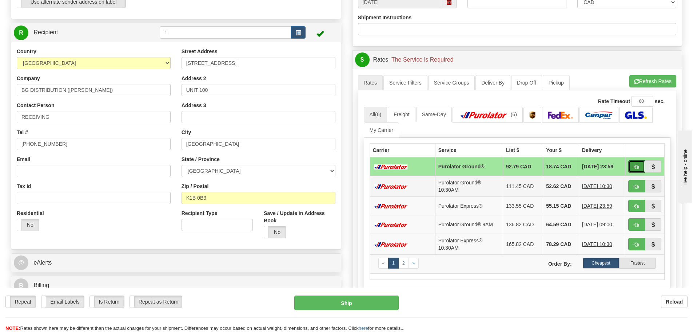
click at [640, 167] on button "button" at bounding box center [637, 166] width 17 height 12
type input "260"
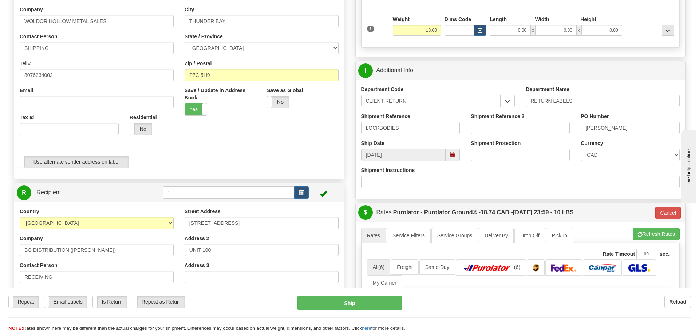
scroll to position [109, 0]
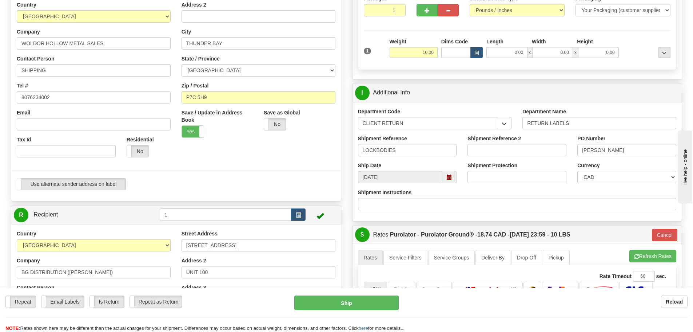
click at [367, 311] on div "Repeat Repeat Email Labels Email Labels Edit Is Return Is Return Repeat as Retu…" at bounding box center [346, 313] width 693 height 36
click at [368, 309] on button "Ship" at bounding box center [346, 302] width 104 height 15
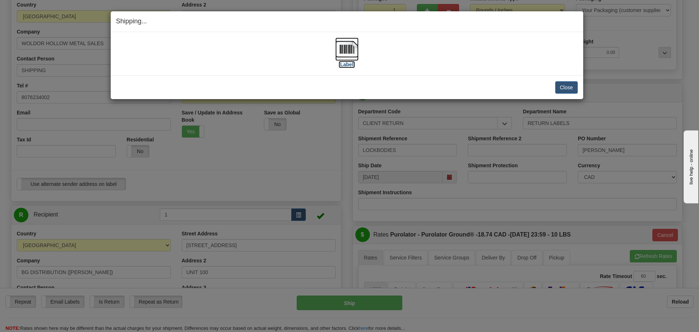
click at [352, 63] on label "[Label]" at bounding box center [347, 64] width 17 height 7
click at [571, 87] on button "Close" at bounding box center [566, 87] width 23 height 12
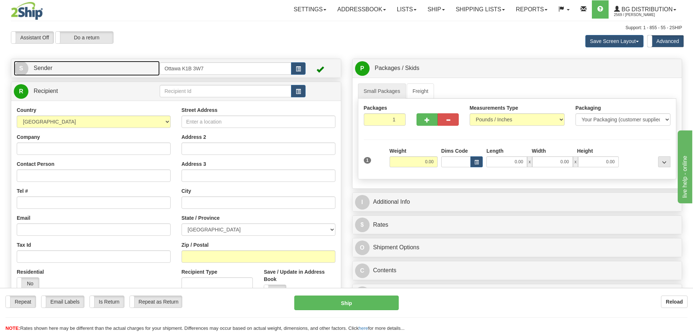
click at [112, 66] on link "S Sender" at bounding box center [87, 68] width 146 height 15
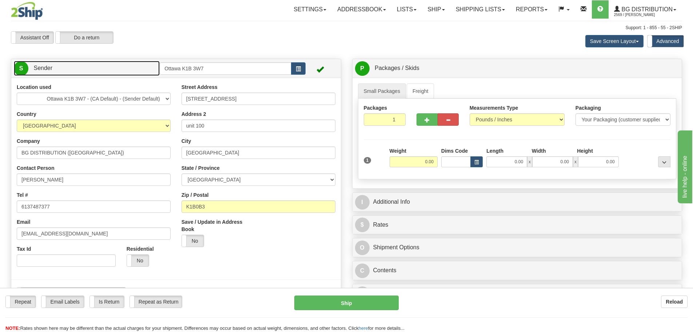
click at [112, 66] on link "S Sender" at bounding box center [87, 68] width 146 height 15
